Goal: Transaction & Acquisition: Book appointment/travel/reservation

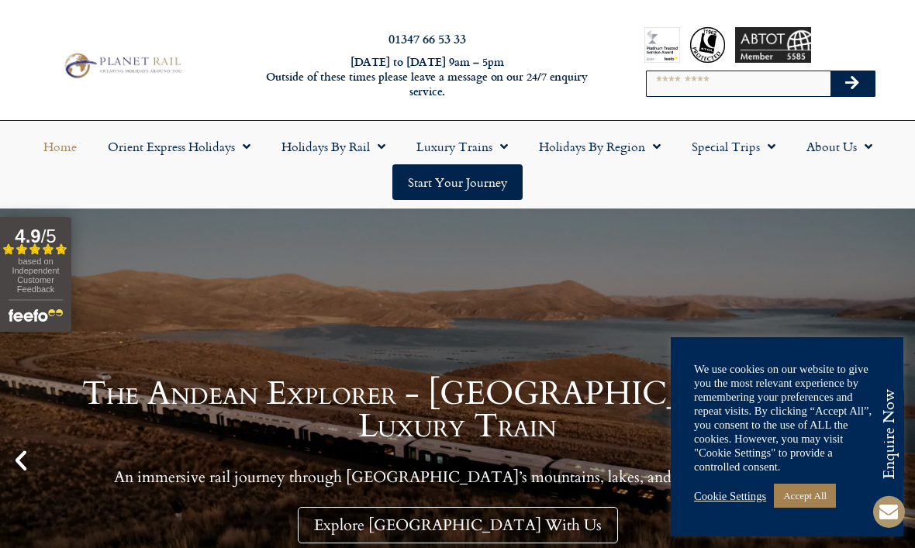
click at [820, 498] on link "Accept All" at bounding box center [805, 496] width 62 height 24
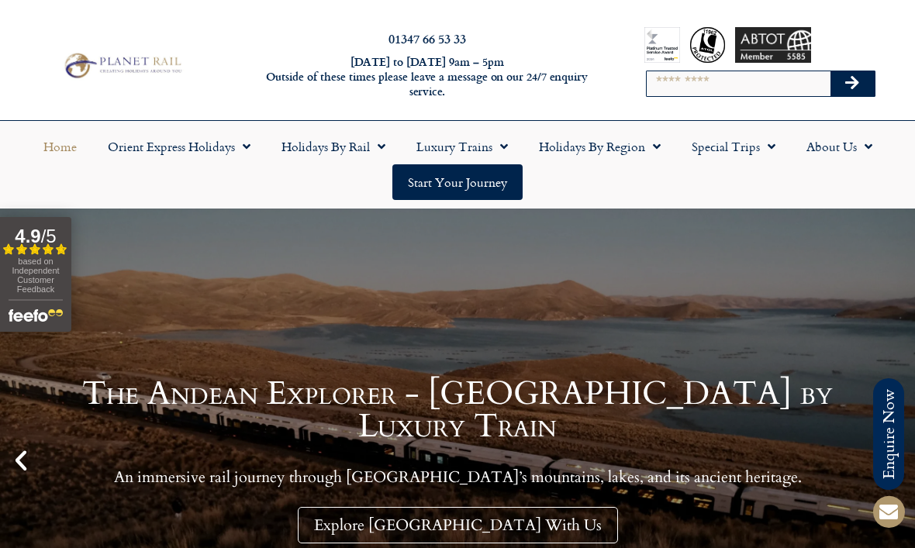
click at [751, 143] on link "Special Trips" at bounding box center [733, 147] width 115 height 36
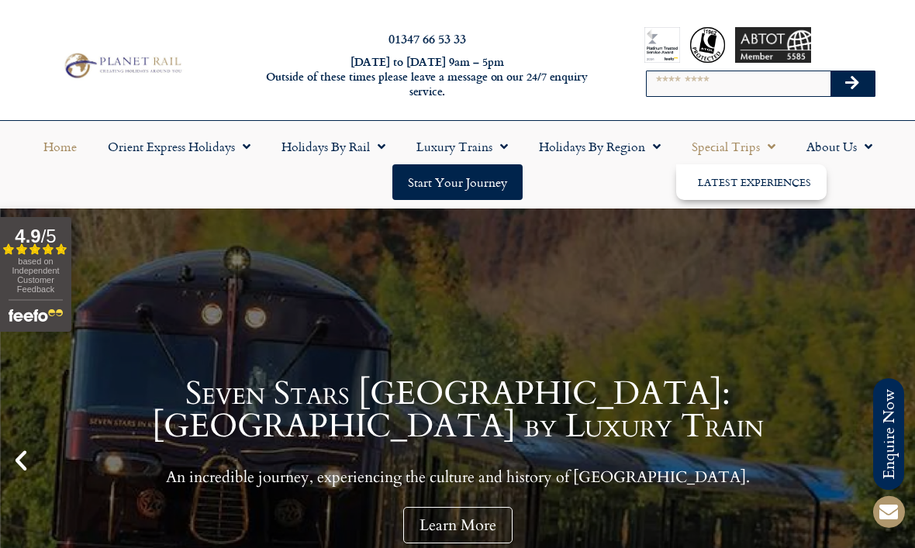
click at [637, 150] on link "Holidays by Region" at bounding box center [599, 147] width 153 height 36
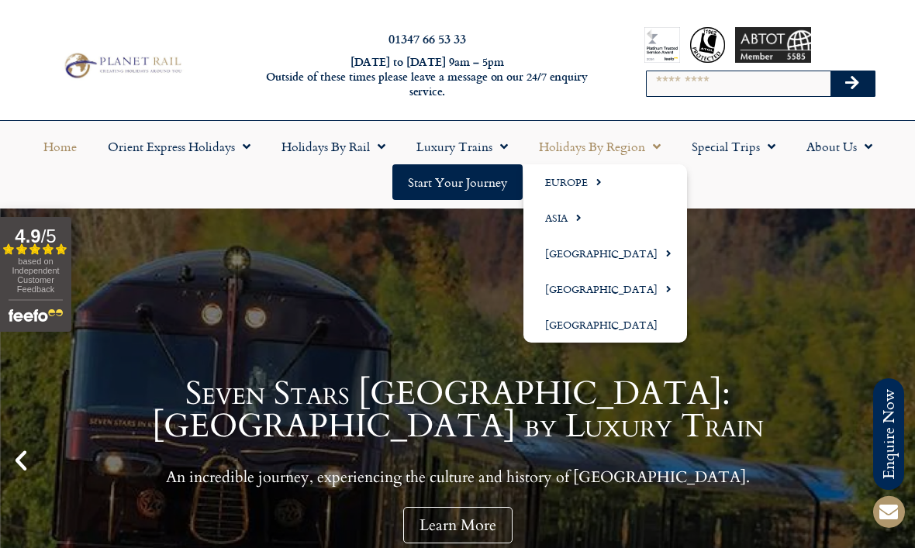
click at [599, 186] on span "Menu" at bounding box center [595, 182] width 14 height 26
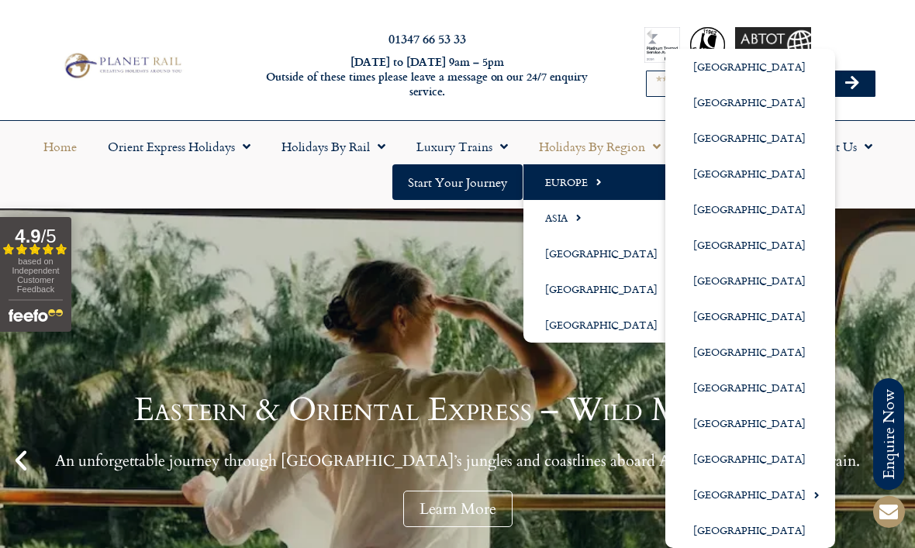
click at [736, 252] on link "[GEOGRAPHIC_DATA]" at bounding box center [750, 245] width 170 height 36
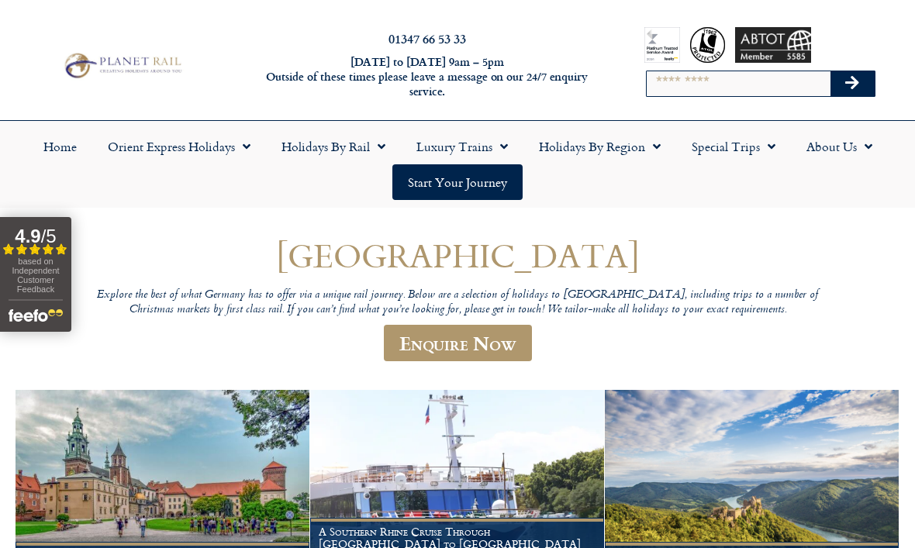
click at [692, 89] on input "Search" at bounding box center [738, 83] width 183 height 25
type input "******"
click at [852, 83] on button "Search" at bounding box center [852, 83] width 45 height 25
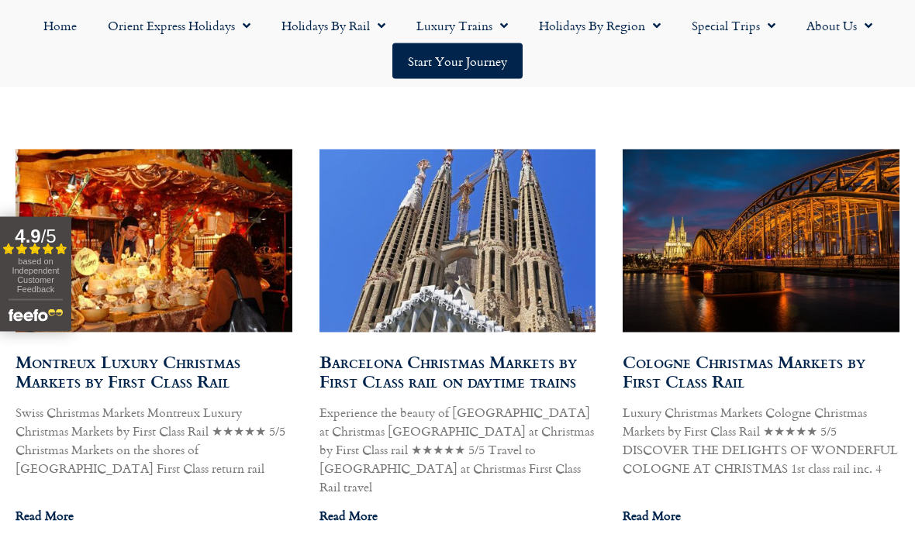
scroll to position [868, 0]
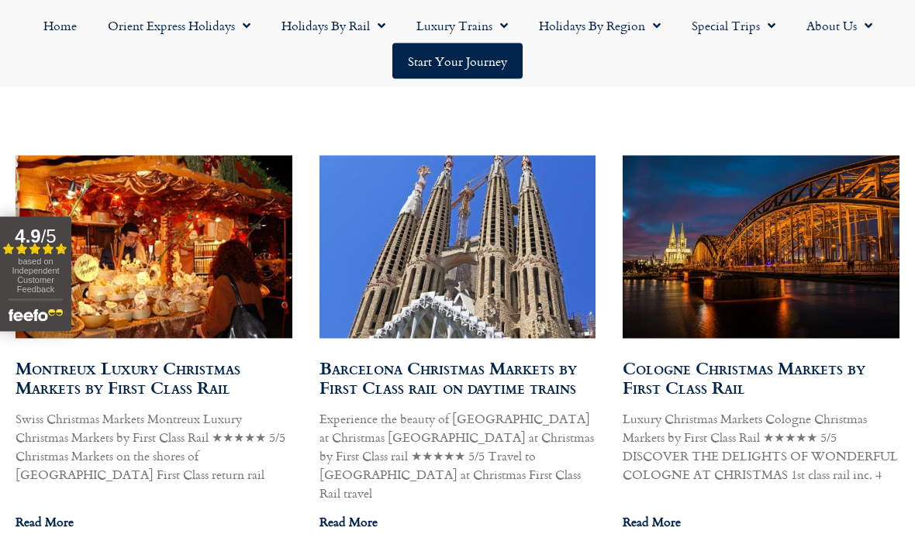
click at [728, 375] on link "Cologne Christmas Markets by First Class Rail" at bounding box center [744, 377] width 243 height 45
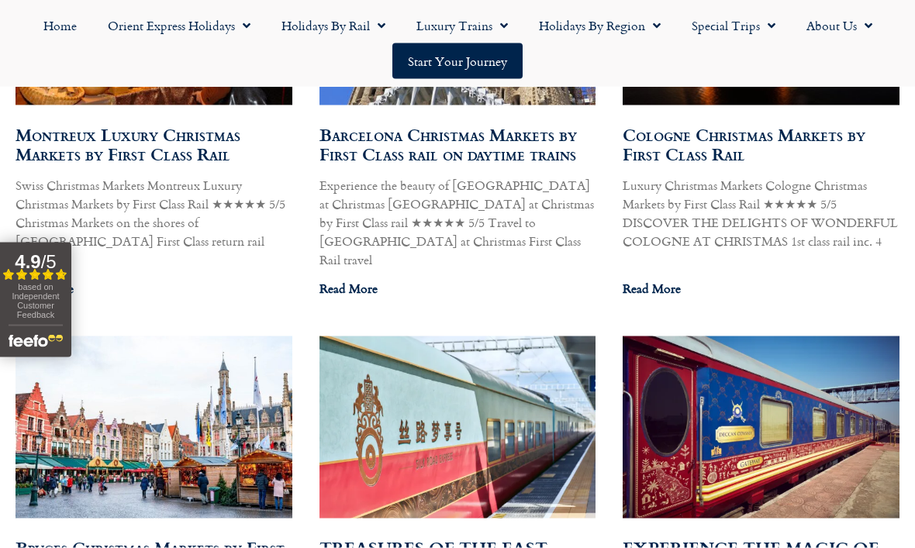
scroll to position [1117, 0]
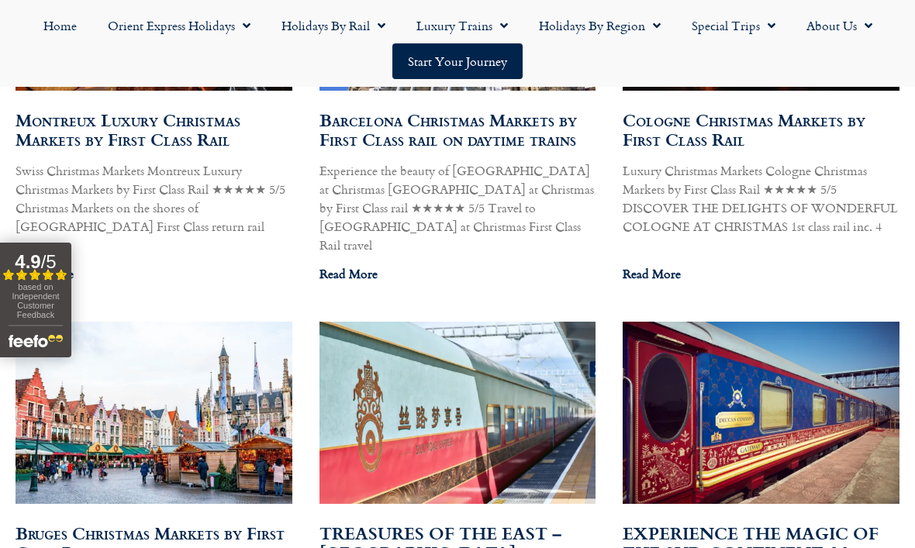
click at [227, 520] on link "Bruges Christmas Markets by First Class Rail" at bounding box center [150, 542] width 269 height 45
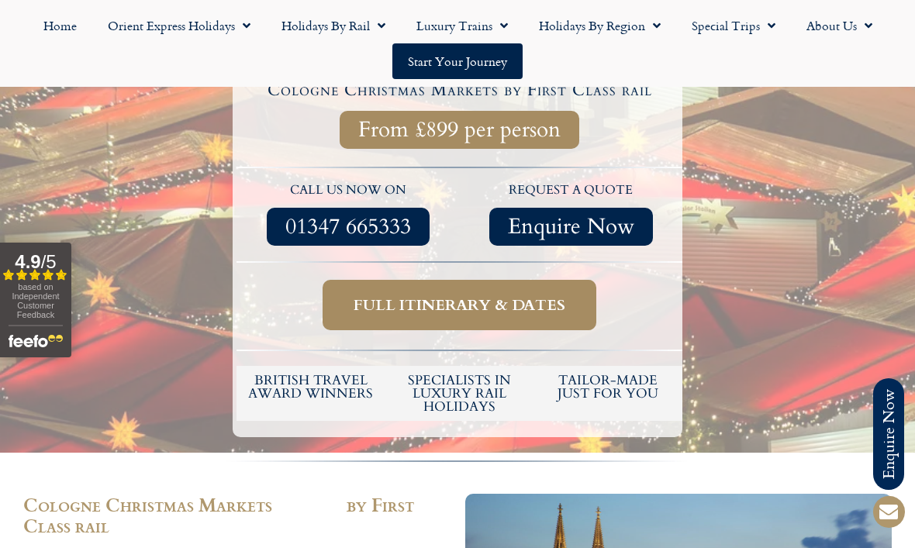
click at [510, 305] on span "Full itinerary & dates" at bounding box center [460, 304] width 212 height 19
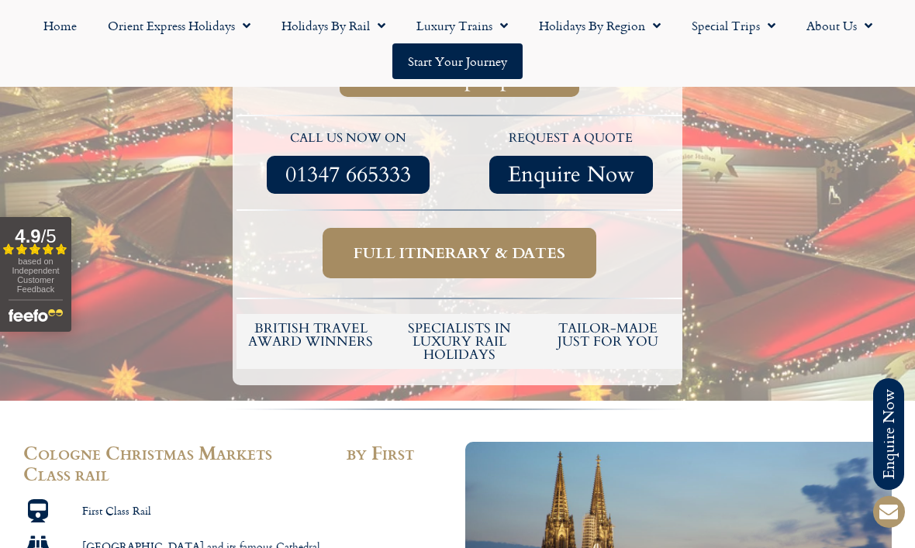
click at [541, 254] on span "Full itinerary & dates" at bounding box center [460, 252] width 212 height 19
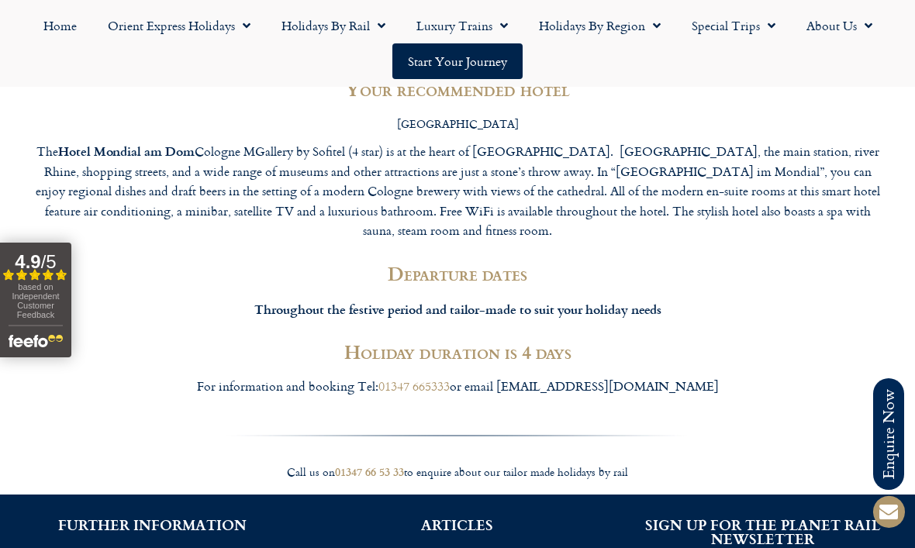
scroll to position [2575, 0]
click at [708, 292] on div "Throughout the festive period and tailor-made to suit your holiday needs" at bounding box center [457, 313] width 868 height 43
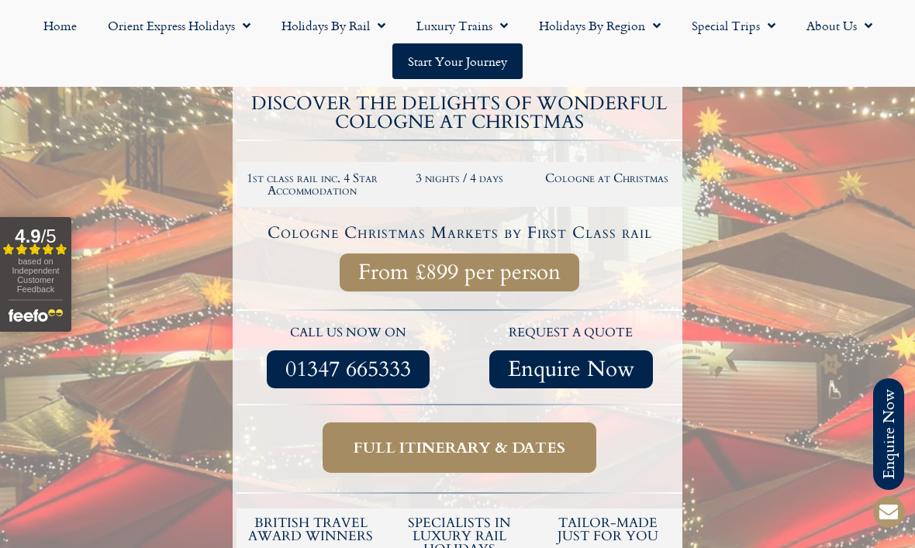
scroll to position [314, 0]
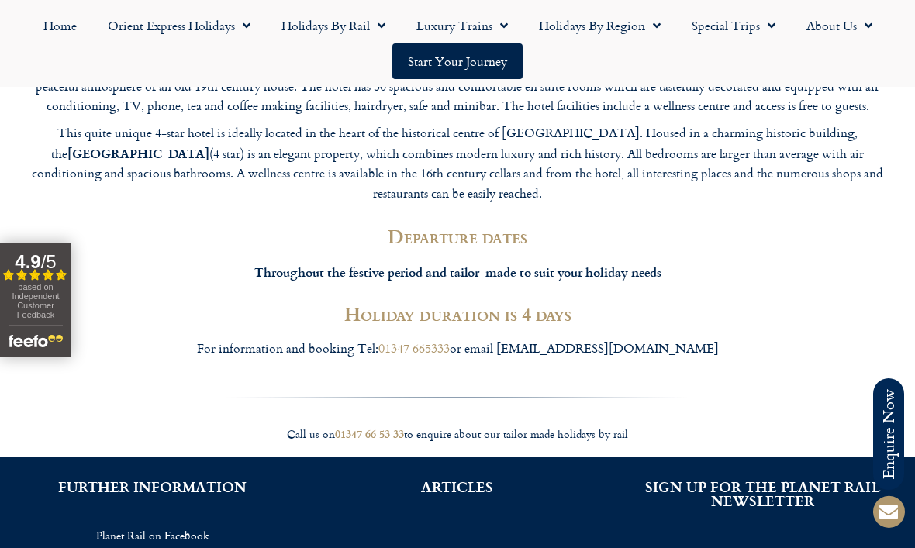
scroll to position [2815, 0]
